Goal: Task Accomplishment & Management: Use online tool/utility

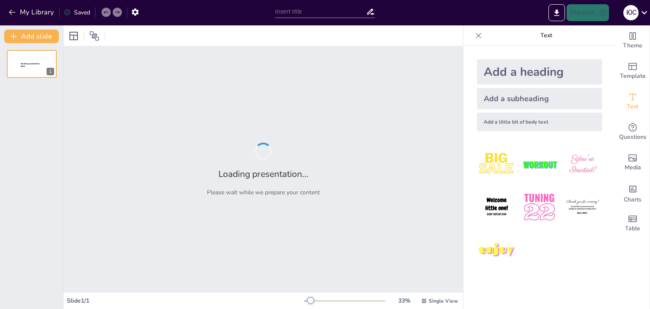
type input "Корпоративні Цінності та Перспективи Розвитку Numopack"
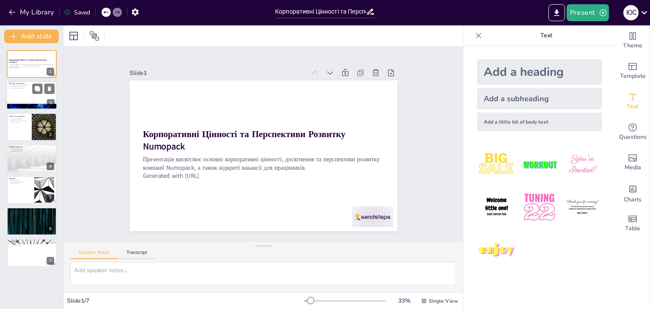
click at [27, 84] on p "Numopack - інноваційна компанія" at bounding box center [32, 85] width 46 height 2
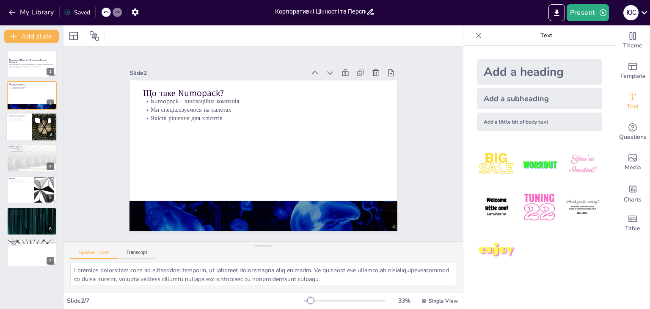
click at [23, 121] on p "Лідерство в галузі" at bounding box center [19, 122] width 20 height 2
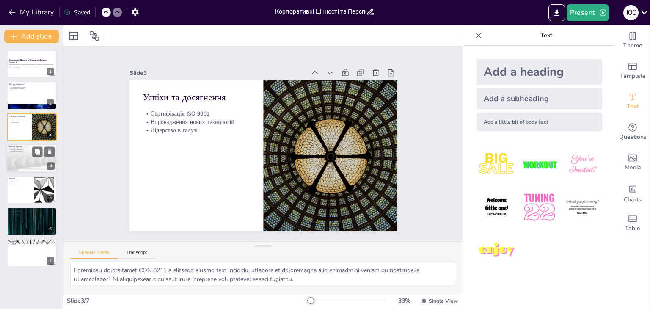
click at [36, 167] on div at bounding box center [31, 158] width 51 height 29
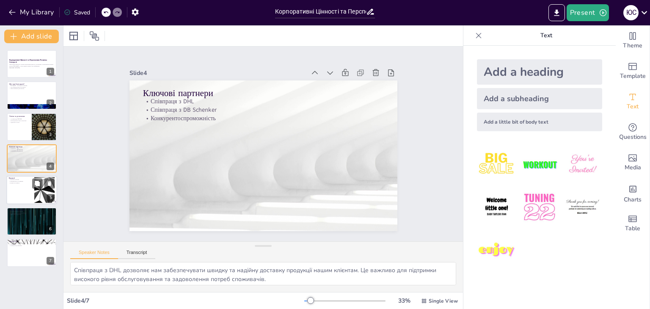
click at [44, 195] on div at bounding box center [45, 190] width 46 height 26
type textarea "Вакансія на позицію Робочий є чудовою можливістю для тих, хто шукає стабільну р…"
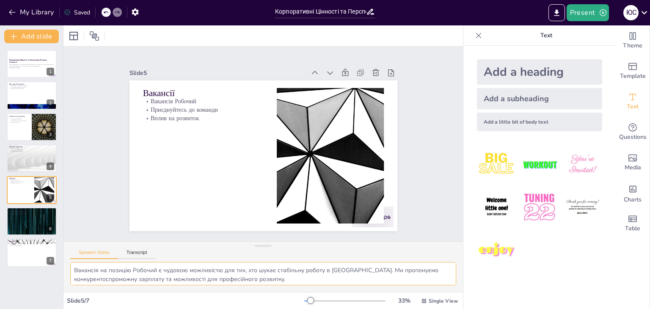
click at [163, 262] on textarea "Вакансія на позицію Робочий є чудовою можливістю для тих, хто шукає стабільну р…" at bounding box center [263, 273] width 386 height 23
click at [162, 268] on textarea "Вакансія на позицію Робочий є чудовою можливістю для тих, хто шукає стабільну р…" at bounding box center [263, 273] width 386 height 23
click at [92, 127] on div "Slide 1 Корпоративні Цінності та Перспективи Розвитку Numopack Презентація висв…" at bounding box center [262, 144] width 431 height 274
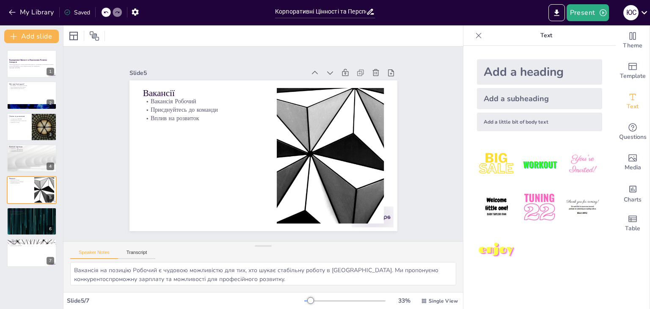
click at [84, 83] on div "Slide 1 Корпоративні Цінності та Перспективи Розвитку Numopack Презентація висв…" at bounding box center [262, 144] width 399 height 195
click at [157, 102] on p "Вакансія Робочий" at bounding box center [207, 95] width 121 height 21
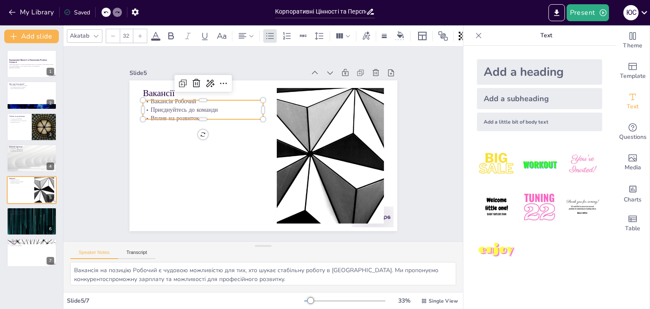
click at [157, 102] on p "Вакансія Робочий" at bounding box center [207, 95] width 121 height 21
click at [157, 102] on p "Вакансія Робочий" at bounding box center [203, 101] width 121 height 8
click at [82, 125] on div "Slide 1 Корпоративні Цінності та Перспективи Розвитку Numopack Презентація висв…" at bounding box center [263, 143] width 417 height 235
